Goal: Task Accomplishment & Management: Manage account settings

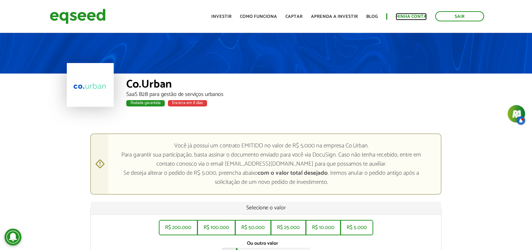
click at [404, 17] on link "Minha conta" at bounding box center [411, 16] width 31 height 5
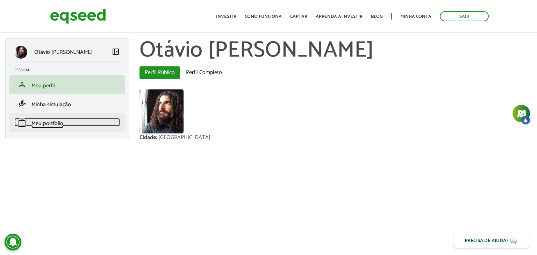
click at [50, 120] on span "Meu portfólio" at bounding box center [47, 123] width 32 height 9
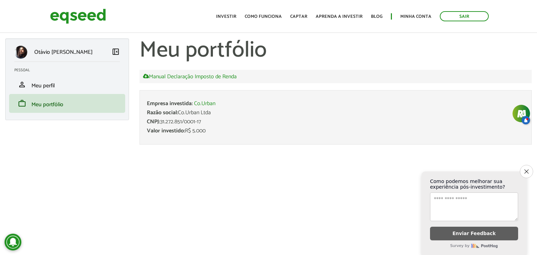
drag, startPoint x: 148, startPoint y: 130, endPoint x: 233, endPoint y: 130, distance: 84.6
click at [233, 130] on div "Valor investido: R$ 5.000" at bounding box center [336, 131] width 378 height 6
click at [223, 129] on div "Valor investido: R$ 5.000" at bounding box center [336, 131] width 378 height 6
